Goal: Information Seeking & Learning: Check status

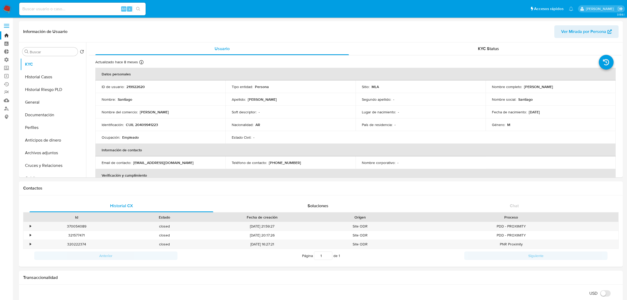
select select "10"
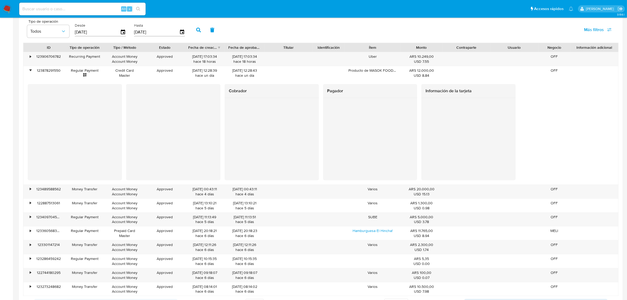
scroll to position [429, 0]
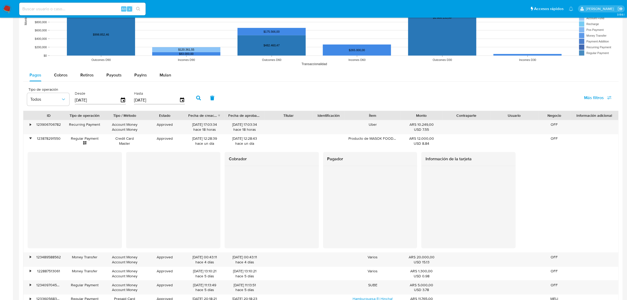
click at [45, 68] on rect at bounding box center [320, 15] width 595 height 105
click at [51, 73] on button "Cobros" at bounding box center [61, 75] width 26 height 13
select select "10"
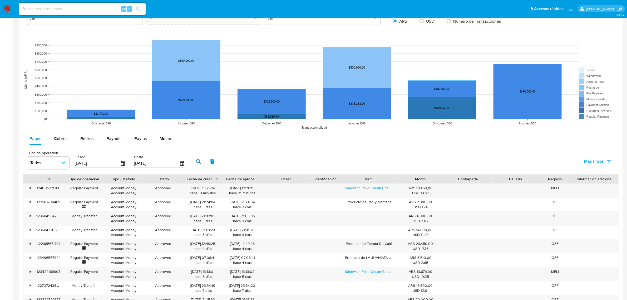
scroll to position [507, 0]
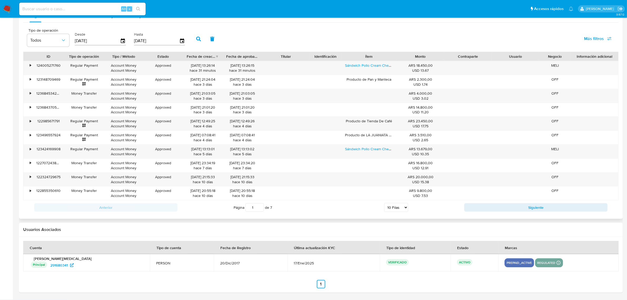
click at [405, 207] on select "5 Filas 10 Filas 20 Filas 25 Filas 50 Filas 100 Filas" at bounding box center [396, 207] width 24 height 9
select select "50"
click at [384, 203] on select "5 Filas 10 Filas 20 Filas 25 Filas 50 Filas 100 Filas" at bounding box center [396, 207] width 24 height 9
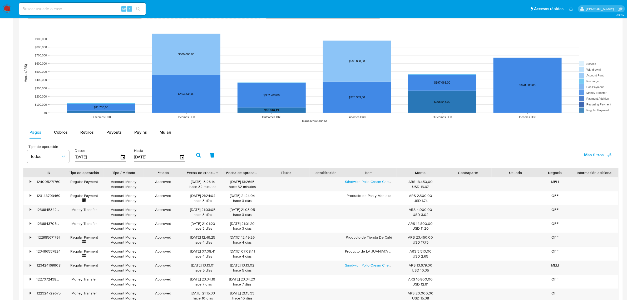
scroll to position [277, 0]
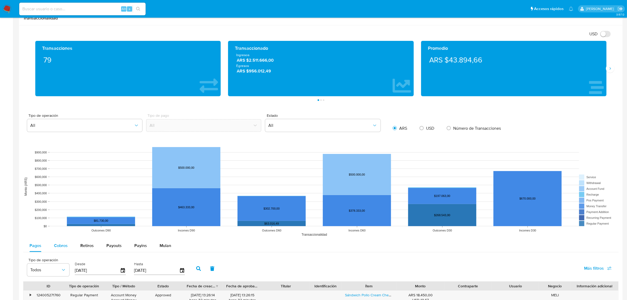
click at [57, 246] on span "Cobros" at bounding box center [61, 245] width 14 height 6
select select "10"
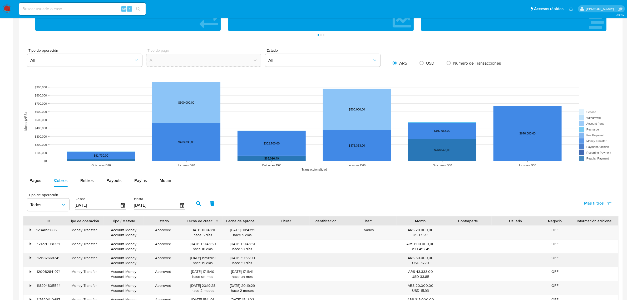
scroll to position [507, 0]
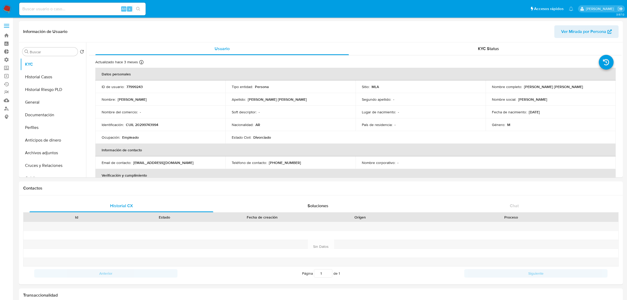
select select "10"
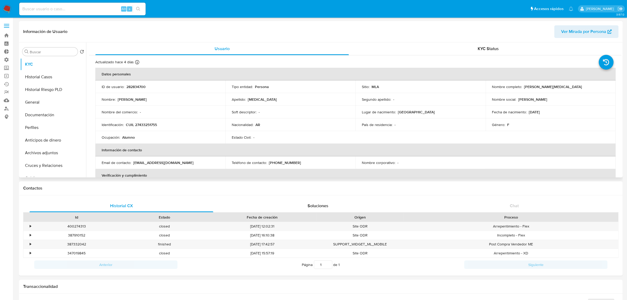
select select "10"
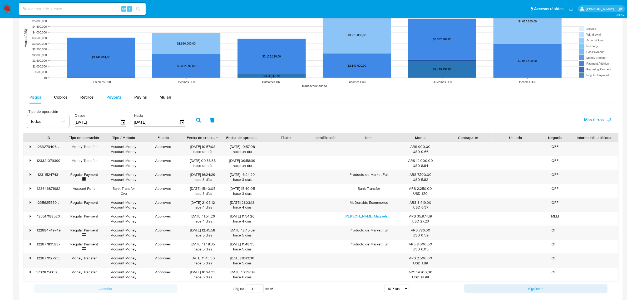
scroll to position [428, 0]
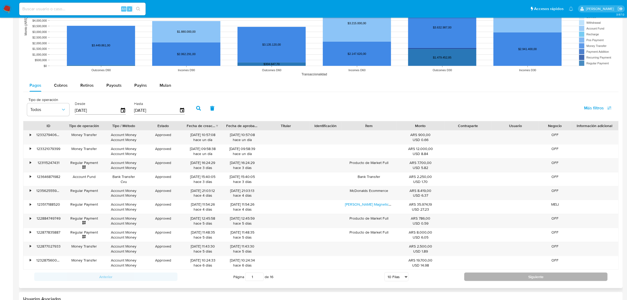
click at [483, 275] on button "Siguiente" at bounding box center [535, 276] width 143 height 8
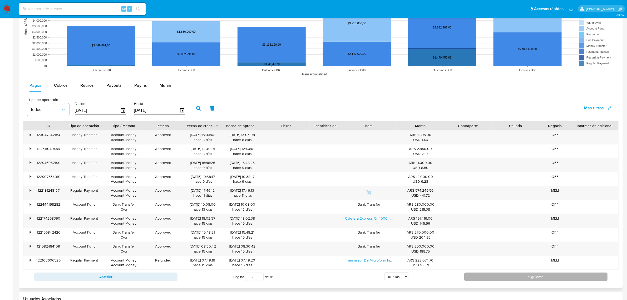
click at [522, 277] on button "Siguiente" at bounding box center [535, 276] width 143 height 8
type input "3"
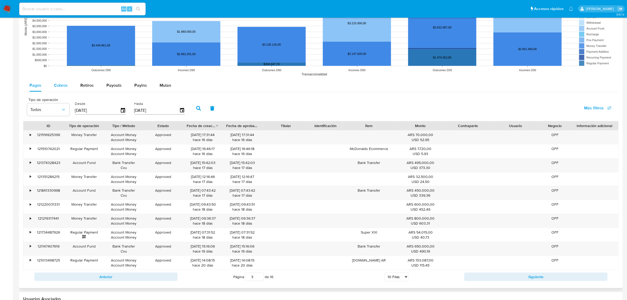
click at [54, 88] on button "Cobros" at bounding box center [61, 85] width 26 height 13
select select "10"
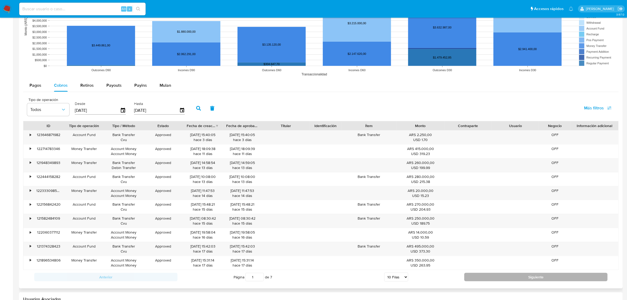
click at [494, 280] on button "Siguiente" at bounding box center [535, 276] width 143 height 8
type input "2"
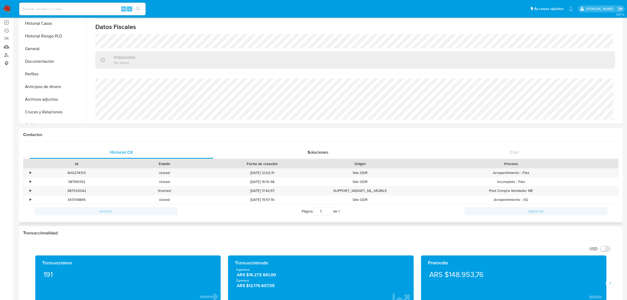
scroll to position [0, 0]
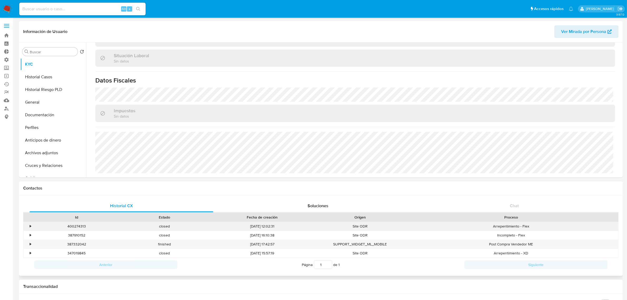
click at [28, 227] on div "•" at bounding box center [27, 226] width 9 height 9
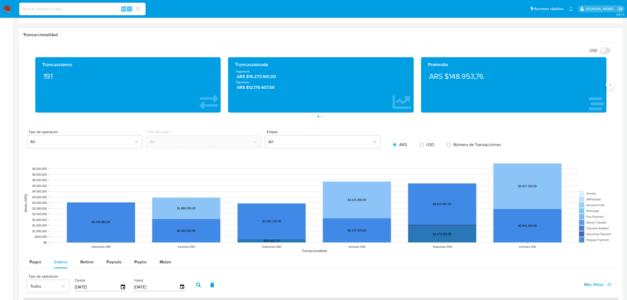
click at [608, 86] on icon "Siguiente" at bounding box center [610, 85] width 4 height 4
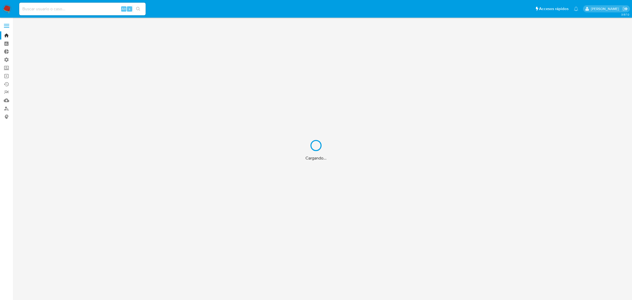
click at [73, 9] on div "Cargando..." at bounding box center [316, 150] width 632 height 300
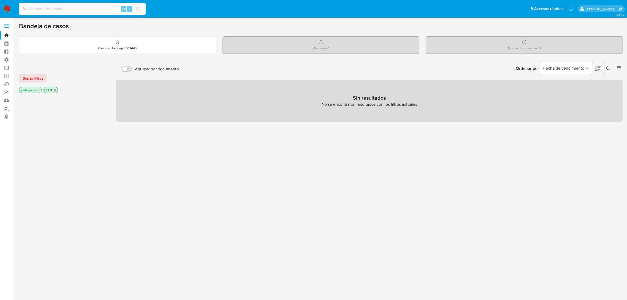
click at [74, 8] on input at bounding box center [82, 9] width 126 height 7
type input "[PERSON_NAME]"
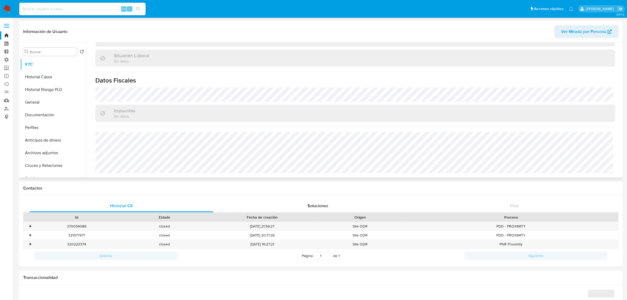
scroll to position [272, 0]
select select "10"
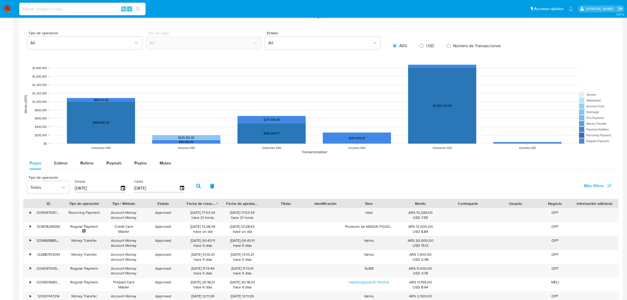
scroll to position [329, 0]
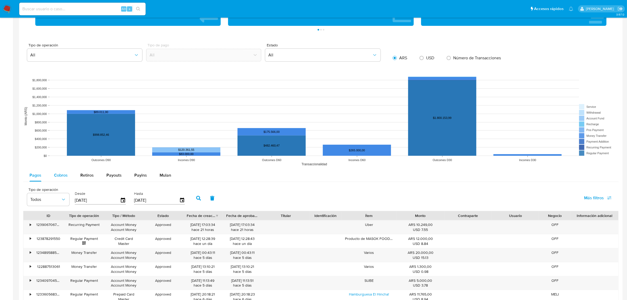
click at [55, 172] on div "Cobros" at bounding box center [61, 175] width 14 height 13
select select "10"
click at [87, 177] on span "Retiros" at bounding box center [86, 175] width 13 height 6
select select "10"
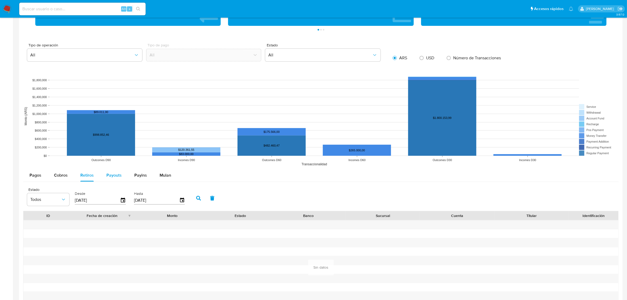
click at [107, 180] on div "Payouts" at bounding box center [113, 175] width 15 height 13
select select "10"
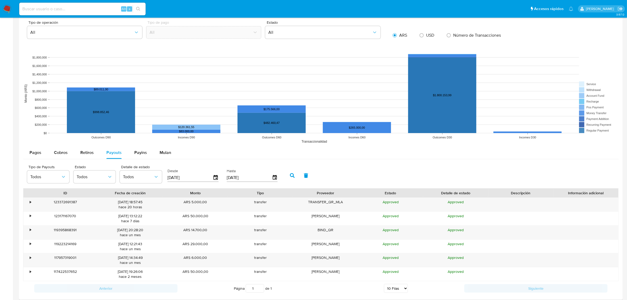
scroll to position [362, 0]
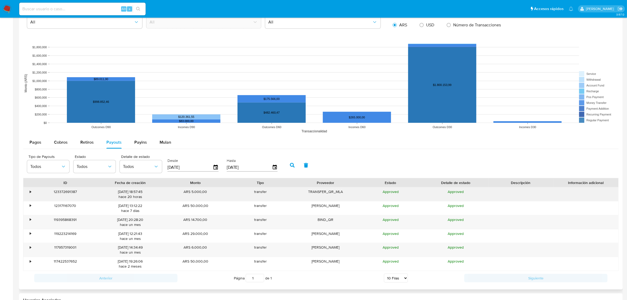
click at [30, 191] on div "•" at bounding box center [30, 191] width 1 height 5
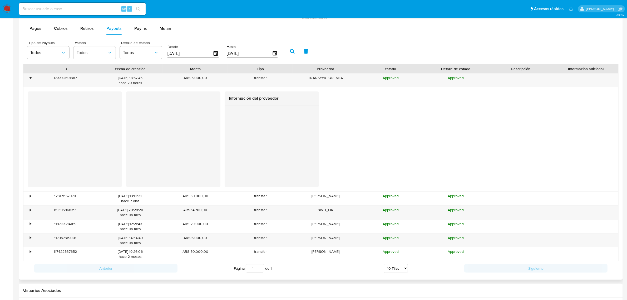
scroll to position [493, 0]
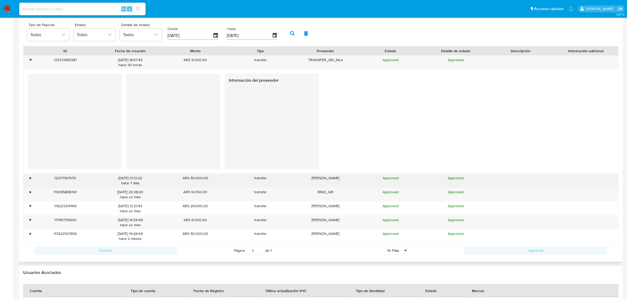
click at [30, 176] on div "•" at bounding box center [30, 177] width 1 height 5
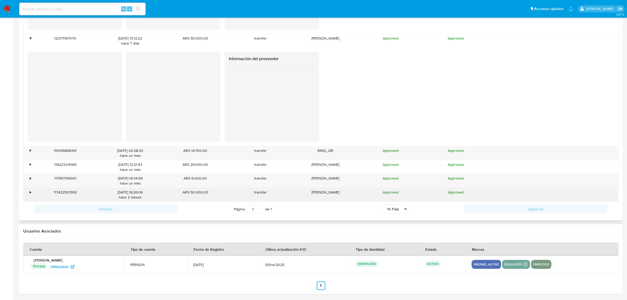
scroll to position [635, 0]
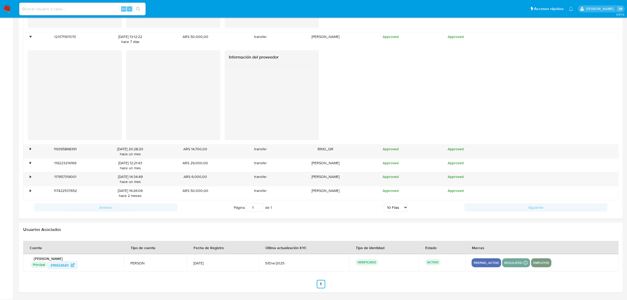
click at [59, 265] on span "219922620" at bounding box center [59, 265] width 18 height 8
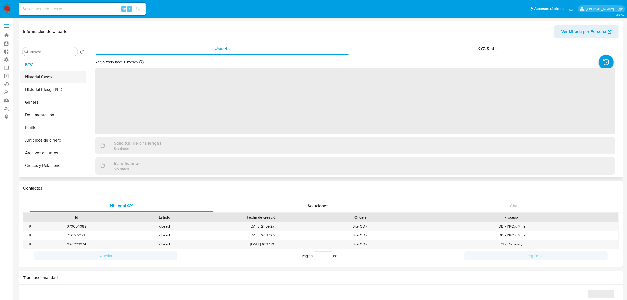
click at [36, 74] on button "Historial Casos" at bounding box center [51, 77] width 62 height 13
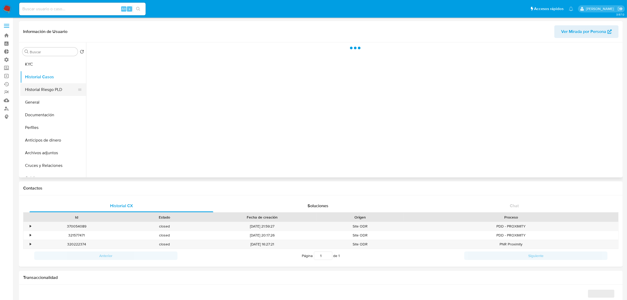
select select "10"
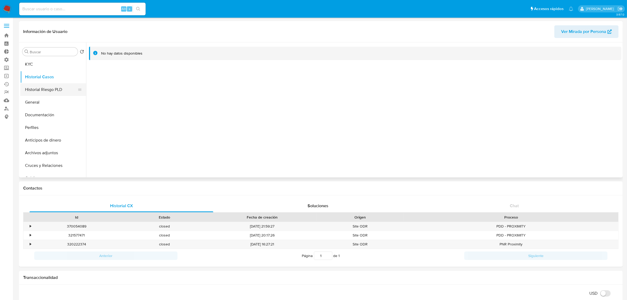
click at [56, 89] on button "Historial Riesgo PLD" at bounding box center [51, 89] width 62 height 13
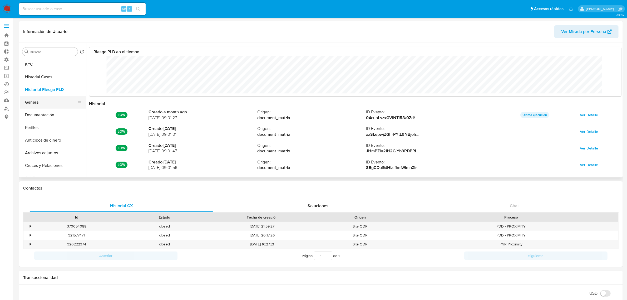
click at [57, 107] on button "General" at bounding box center [51, 102] width 62 height 13
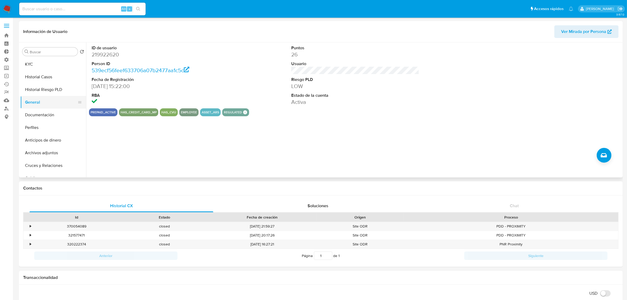
click at [40, 105] on button "General" at bounding box center [51, 102] width 62 height 13
click at [47, 122] on button "Perfiles" at bounding box center [51, 127] width 62 height 13
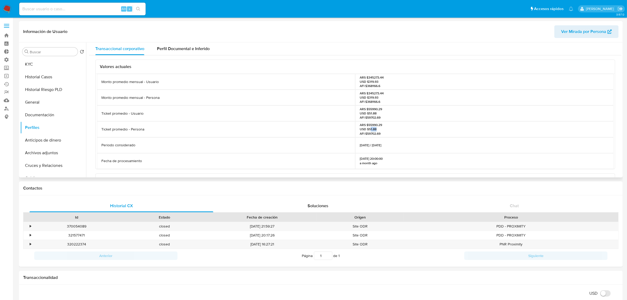
drag, startPoint x: 375, startPoint y: 130, endPoint x: 367, endPoint y: 129, distance: 8.2
click at [368, 129] on p "ARS $55990.29 USD $51.88 AFI $59702.69" at bounding box center [371, 129] width 22 height 13
click at [389, 104] on div "ARS $345273.44 USD $319.93 AFI $368166.6" at bounding box center [484, 97] width 258 height 16
drag, startPoint x: 376, startPoint y: 84, endPoint x: 355, endPoint y: 86, distance: 21.9
click at [364, 83] on p "ARS $345273.44 USD $319.93 AFI $368166.6" at bounding box center [372, 81] width 24 height 13
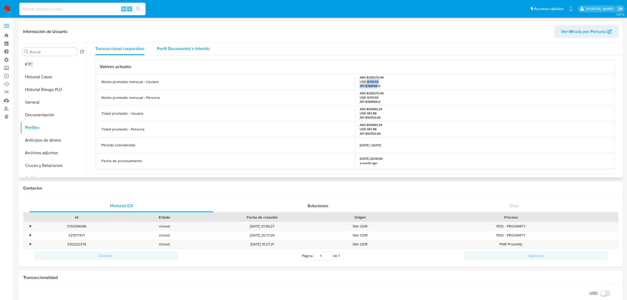
click at [174, 50] on span "Perfil Documental e Inferido" at bounding box center [183, 49] width 53 height 6
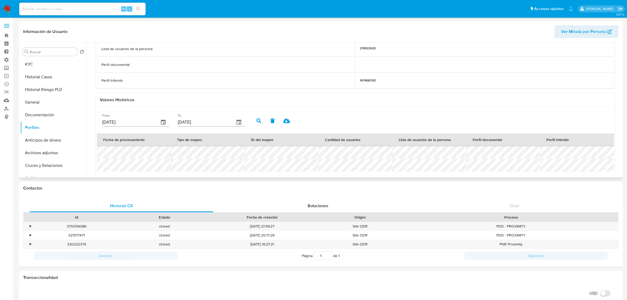
scroll to position [132, 0]
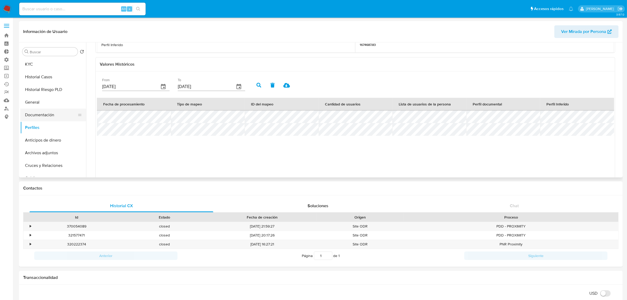
drag, startPoint x: 43, startPoint y: 115, endPoint x: 43, endPoint y: 112, distance: 3.3
click at [43, 113] on button "Documentación" at bounding box center [51, 114] width 62 height 13
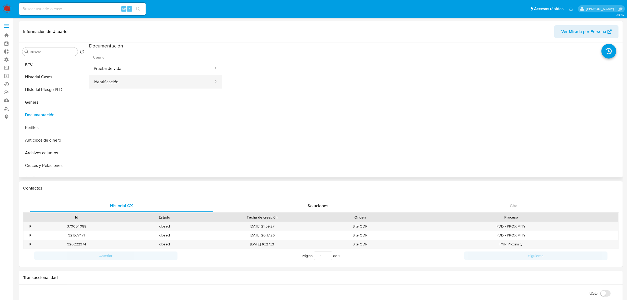
click at [153, 77] on button "Identificación" at bounding box center [151, 81] width 125 height 13
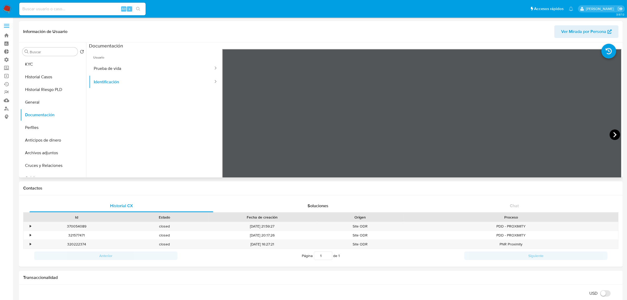
click at [610, 136] on icon at bounding box center [614, 134] width 11 height 11
click at [104, 69] on button "Prueba de vida" at bounding box center [151, 68] width 125 height 13
click at [30, 128] on button "Perfiles" at bounding box center [51, 127] width 62 height 13
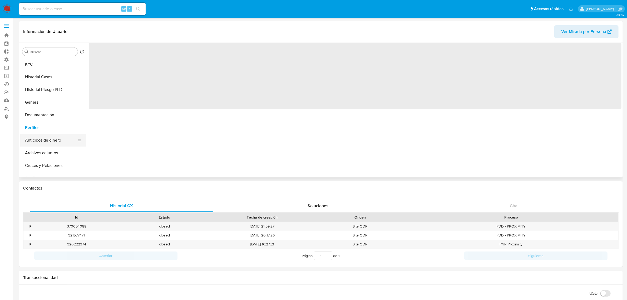
click at [42, 144] on button "Anticipos de dinero" at bounding box center [51, 140] width 62 height 13
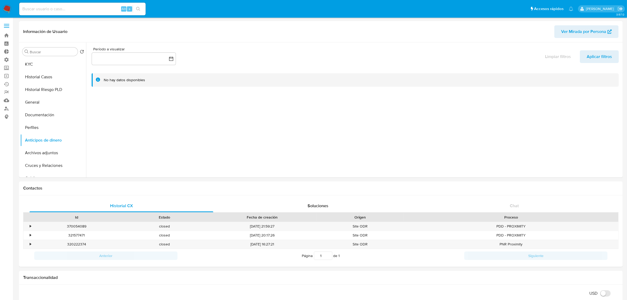
click at [45, 9] on input at bounding box center [82, 9] width 126 height 7
paste input "182011574"
type input "182011574"
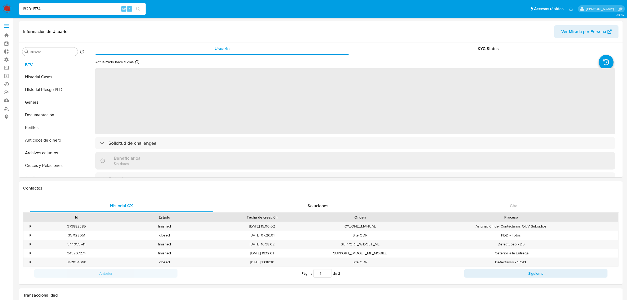
select select "10"
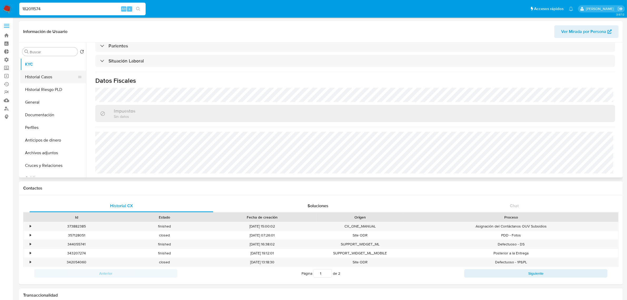
click at [52, 79] on button "Historial Casos" at bounding box center [51, 77] width 62 height 13
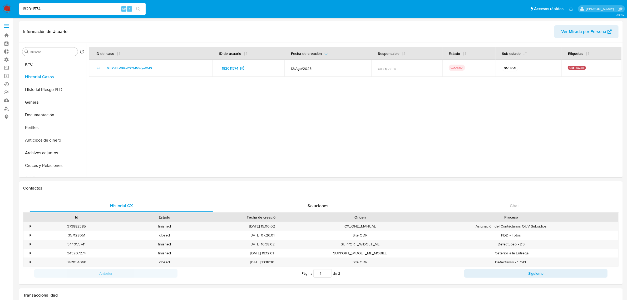
drag, startPoint x: 73, startPoint y: 8, endPoint x: -211, endPoint y: -4, distance: 284.5
paste input "79394899"
type input "179394899"
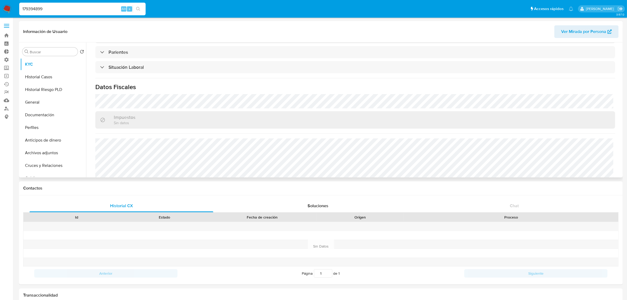
select select "10"
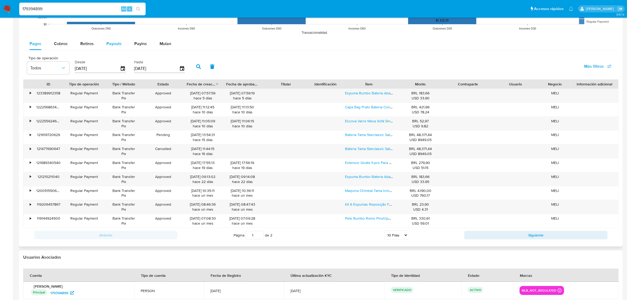
scroll to position [441, 0]
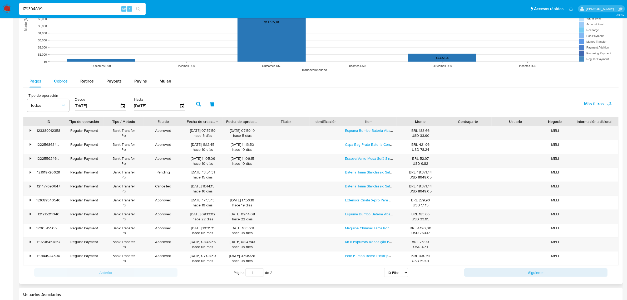
click at [65, 82] on span "Cobros" at bounding box center [61, 81] width 14 height 6
select select "10"
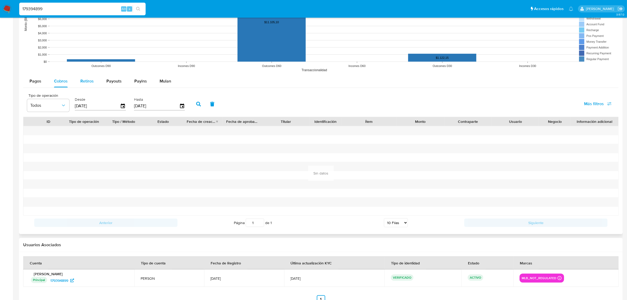
click at [77, 84] on button "Retiros" at bounding box center [87, 81] width 26 height 13
select select "10"
click at [43, 84] on button "Pagos" at bounding box center [35, 81] width 24 height 13
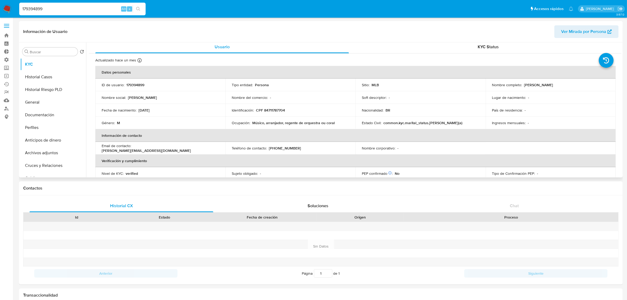
scroll to position [0, 0]
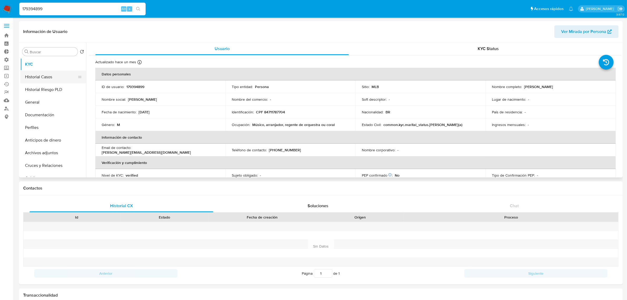
click at [42, 77] on button "Historial Casos" at bounding box center [51, 77] width 62 height 13
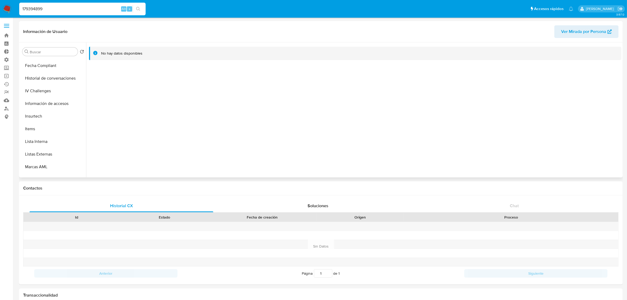
scroll to position [235, 0]
drag, startPoint x: 21, startPoint y: 9, endPoint x: -114, endPoint y: -5, distance: 136.2
paste input "30673240"
type input "30673240"
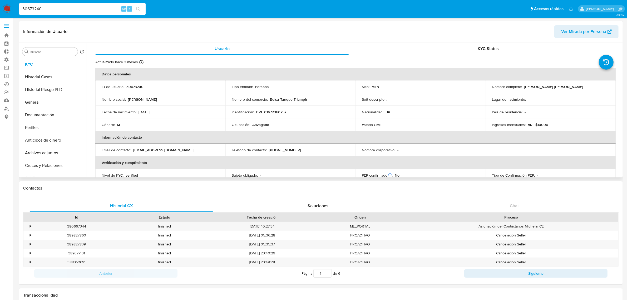
select select "10"
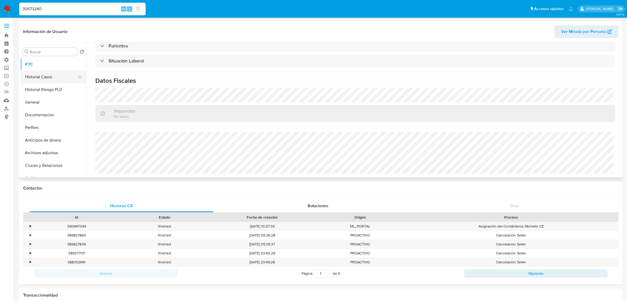
click at [42, 77] on button "Historial Casos" at bounding box center [51, 77] width 62 height 13
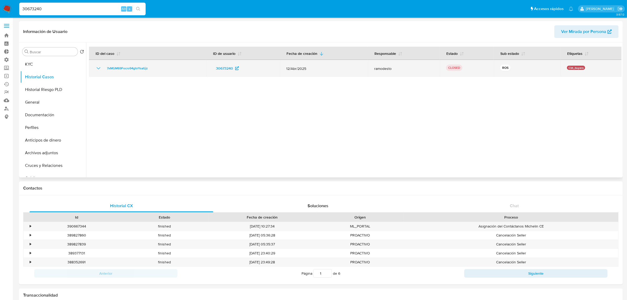
click at [96, 65] on icon "Mostrar/Ocultar" at bounding box center [98, 68] width 6 height 6
click at [133, 68] on span "7xMGM69Focro94gtrrYsaGjz" at bounding box center [127, 68] width 41 height 6
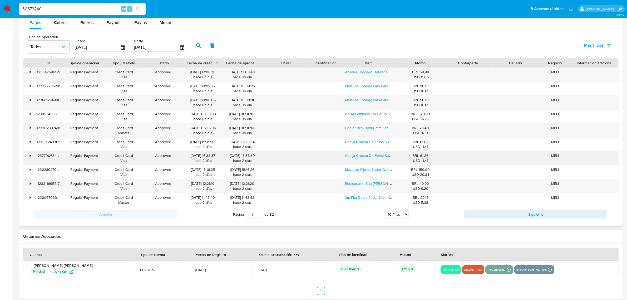
scroll to position [507, 0]
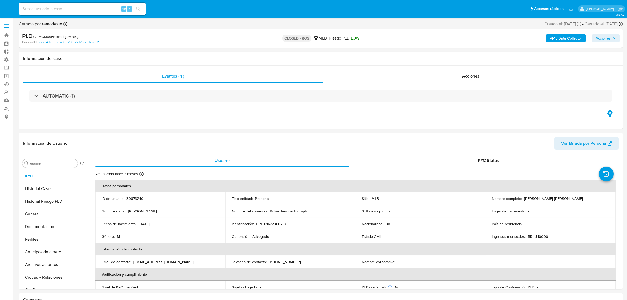
select select "10"
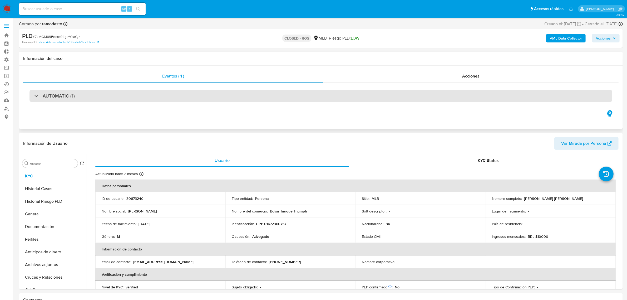
click at [67, 98] on h3 "AUTOMATIC (1)" at bounding box center [59, 96] width 32 height 6
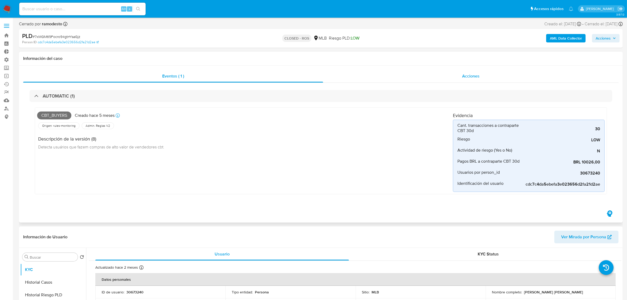
click at [446, 73] on div "Acciones" at bounding box center [470, 76] width 295 height 13
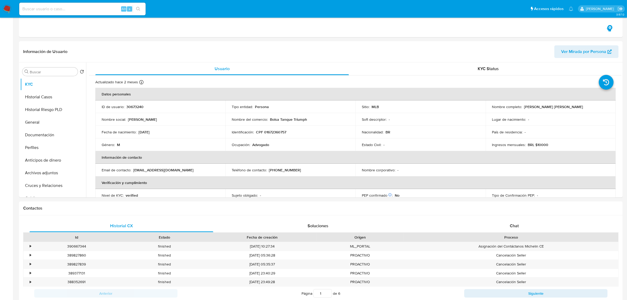
scroll to position [230, 0]
